Goal: Navigation & Orientation: Find specific page/section

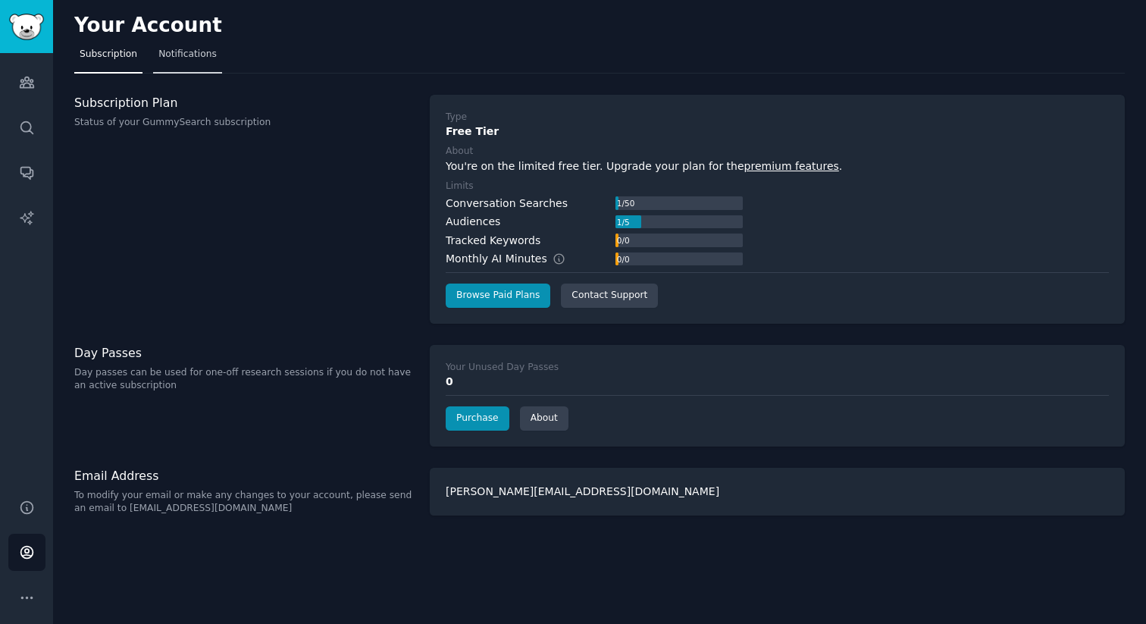
click at [191, 70] on link "Notifications" at bounding box center [187, 57] width 69 height 31
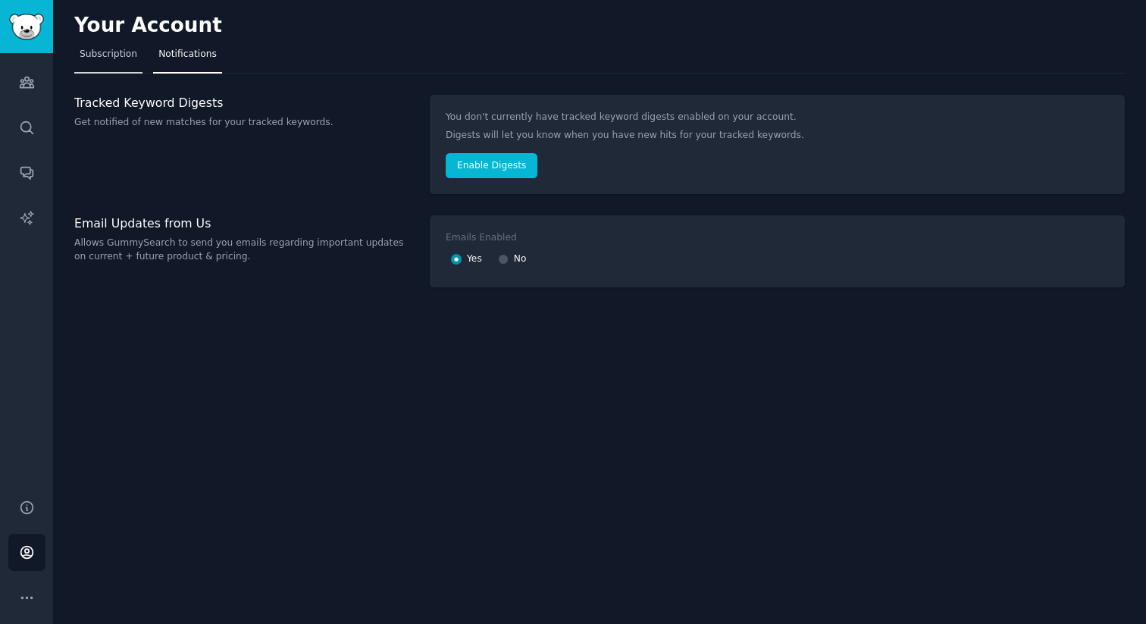
click at [128, 67] on link "Subscription" at bounding box center [108, 57] width 68 height 31
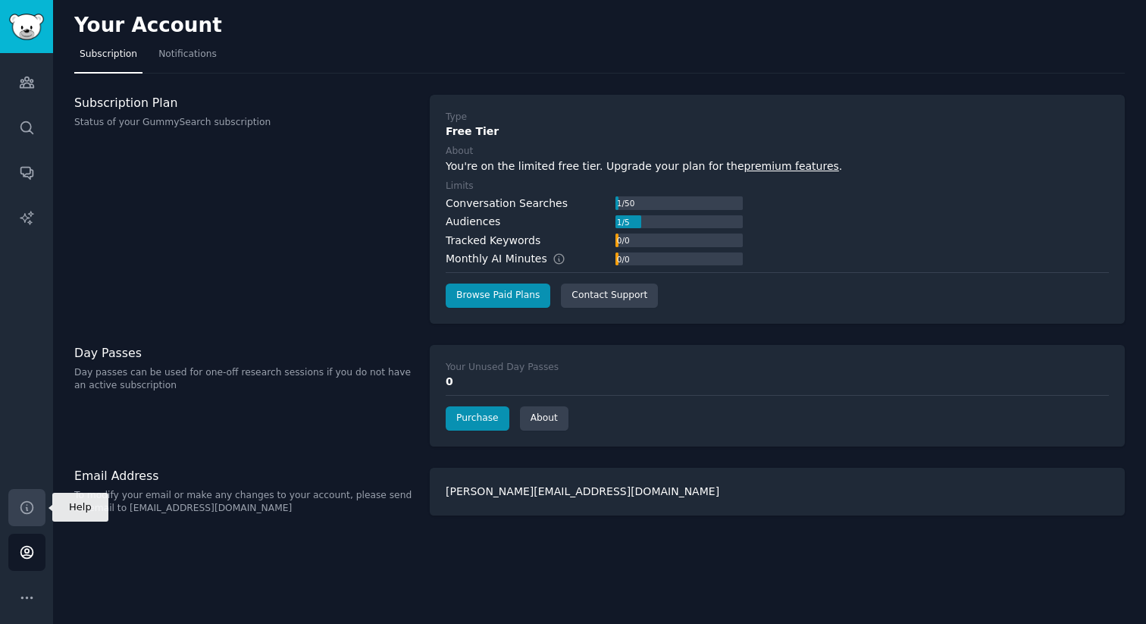
click at [22, 518] on link "Help" at bounding box center [26, 507] width 37 height 37
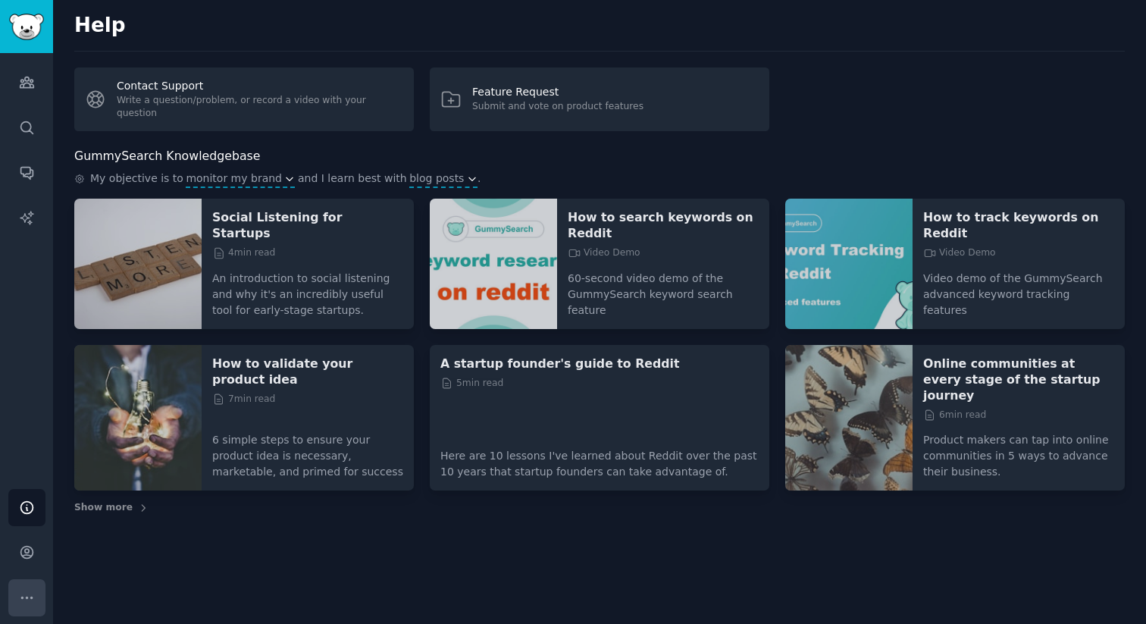
click at [25, 599] on icon "Sidebar" at bounding box center [27, 598] width 16 height 16
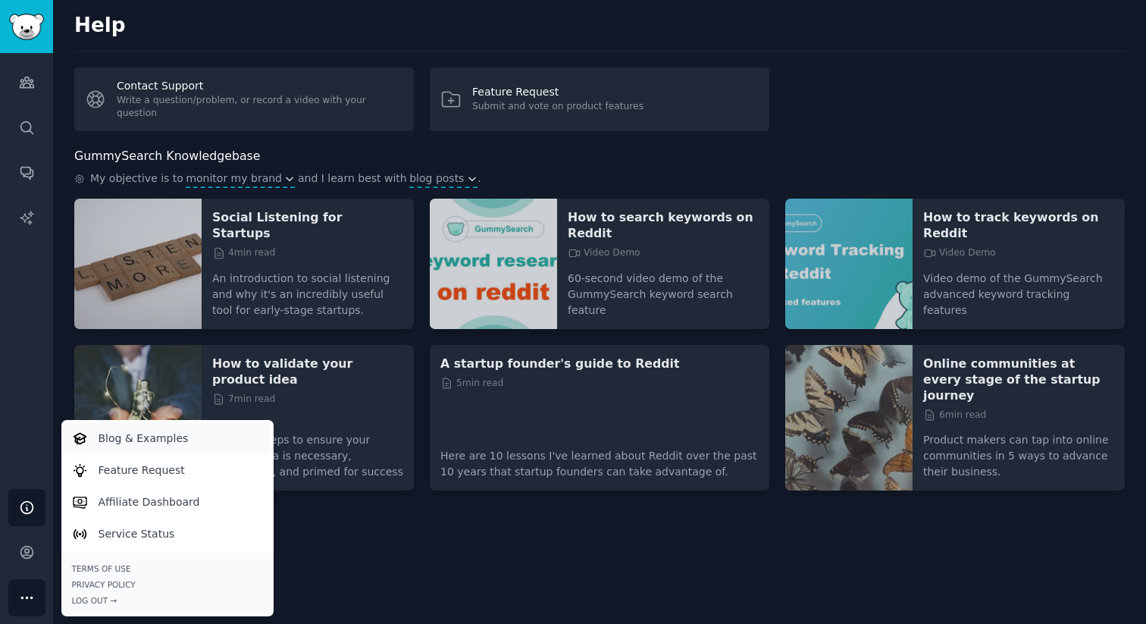
click at [135, 437] on p "Blog & Examples" at bounding box center [144, 438] width 90 height 16
